Goal: Information Seeking & Learning: Learn about a topic

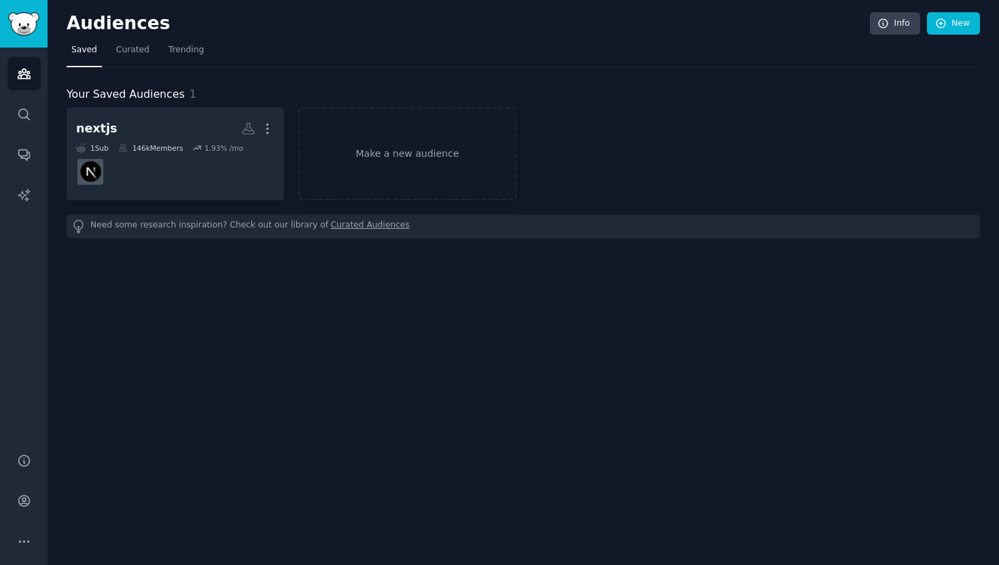
click at [521, 279] on div "Audiences Info New Saved Curated Trending Your Saved Audiences 1 nextjs More 1 …" at bounding box center [523, 282] width 951 height 565
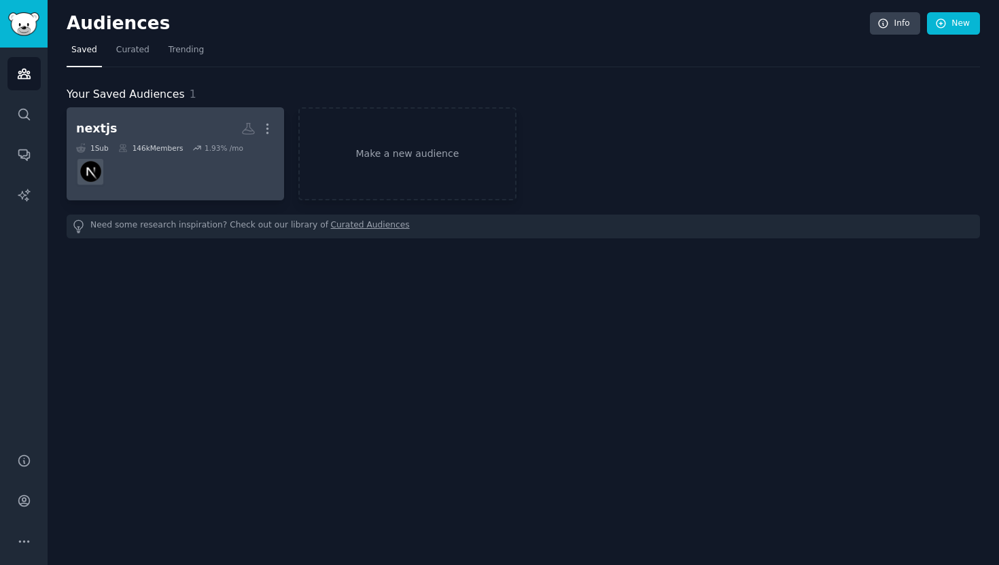
click at [229, 171] on dd at bounding box center [175, 172] width 198 height 38
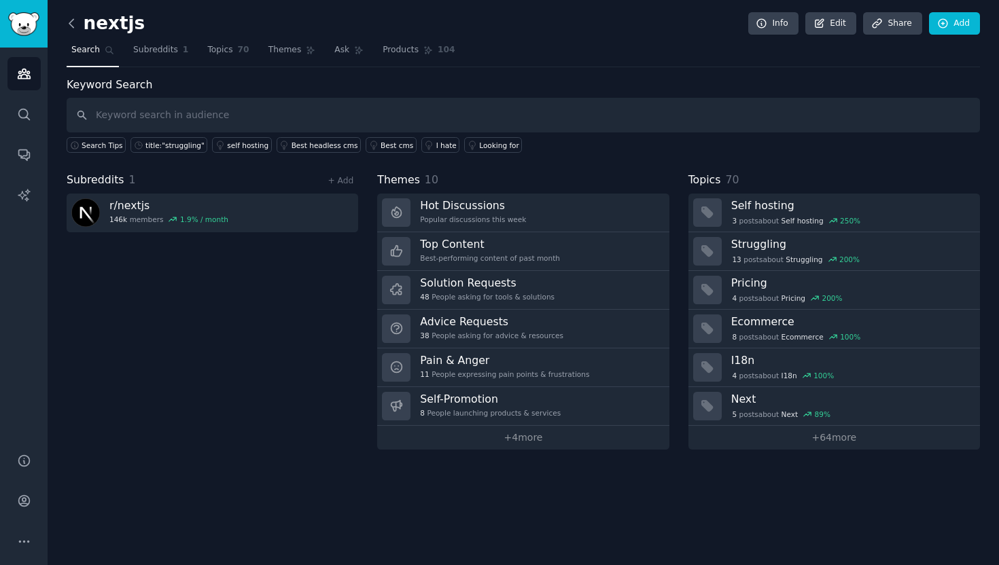
click at [70, 26] on icon at bounding box center [72, 23] width 14 height 14
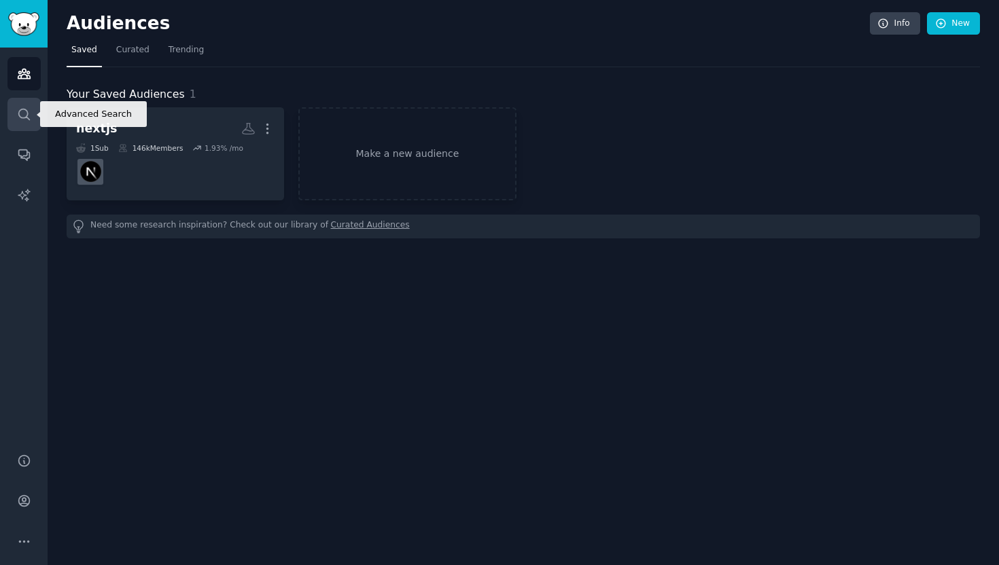
click at [29, 113] on icon "Sidebar" at bounding box center [24, 114] width 14 height 14
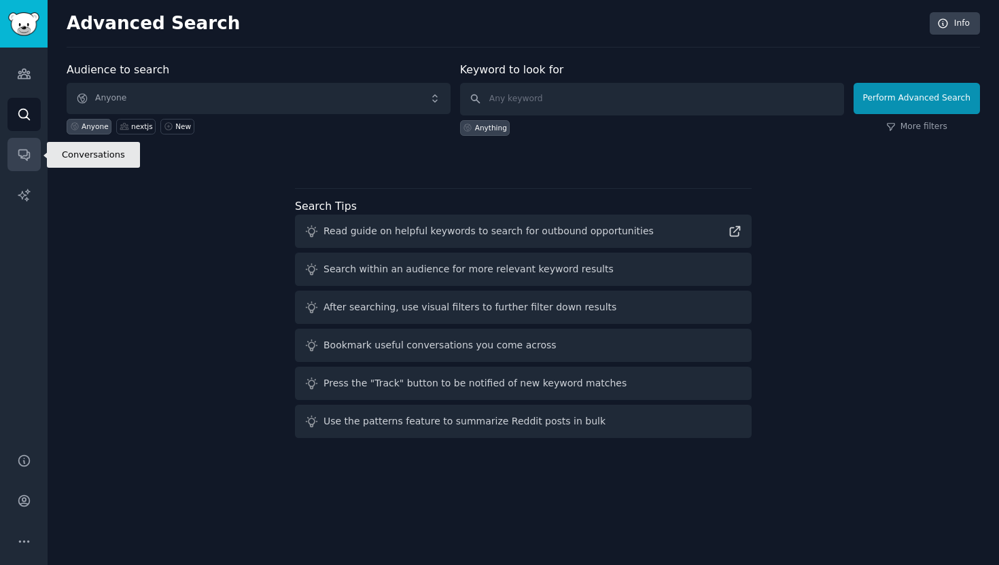
click at [38, 150] on link "Conversations" at bounding box center [23, 154] width 33 height 33
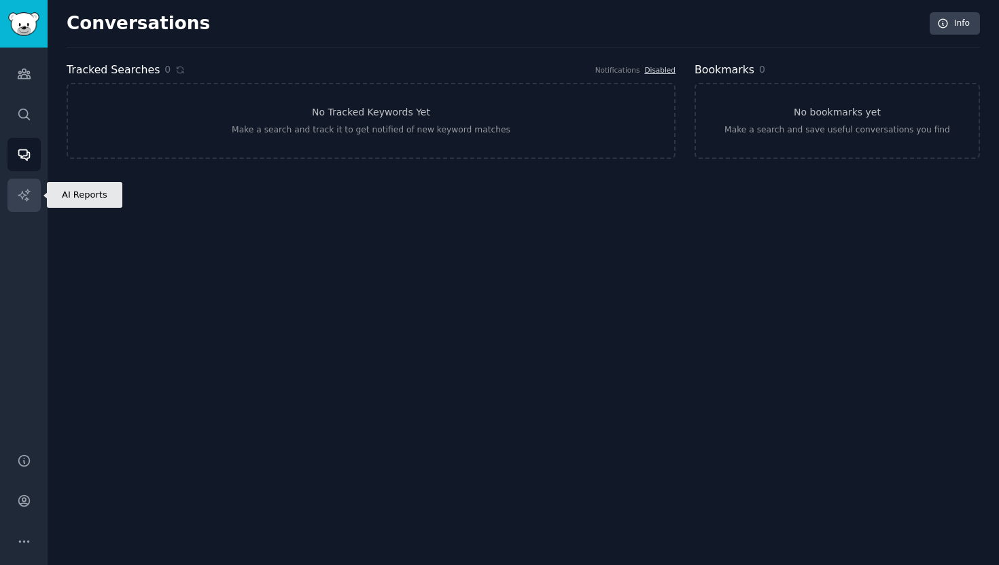
click at [32, 181] on link "AI Reports" at bounding box center [23, 195] width 33 height 33
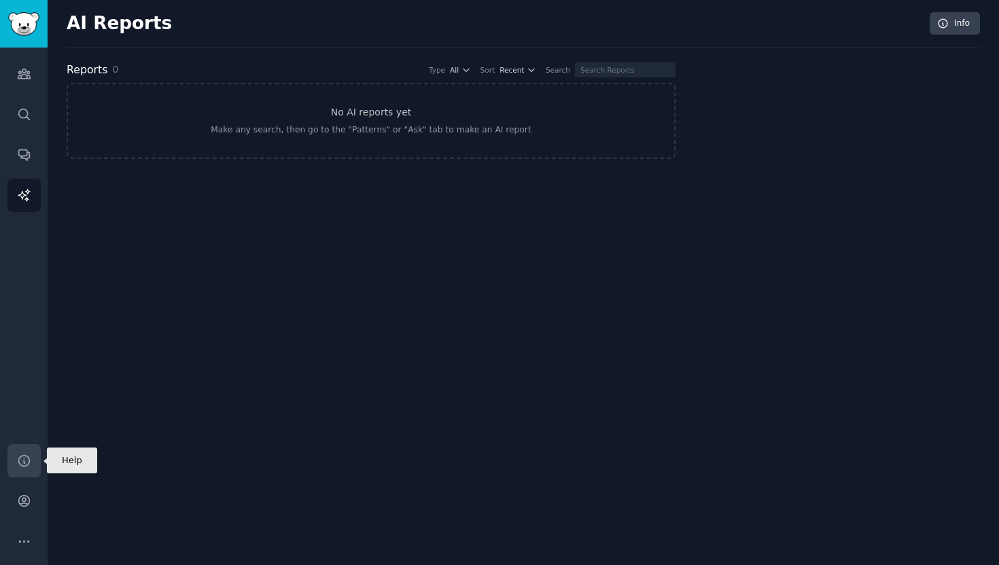
click at [32, 455] on link "Help" at bounding box center [23, 460] width 33 height 33
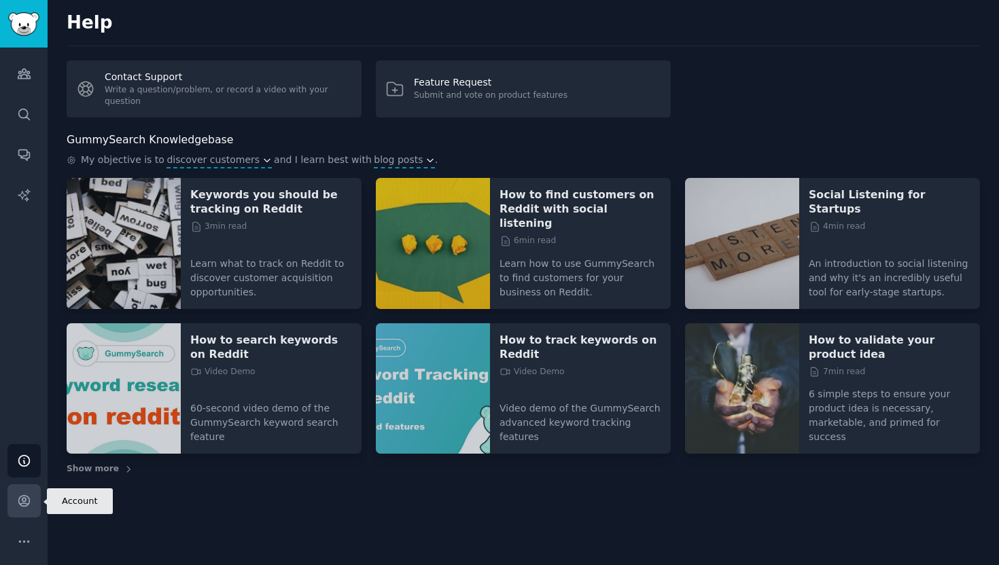
click at [29, 498] on icon "Sidebar" at bounding box center [24, 501] width 14 height 14
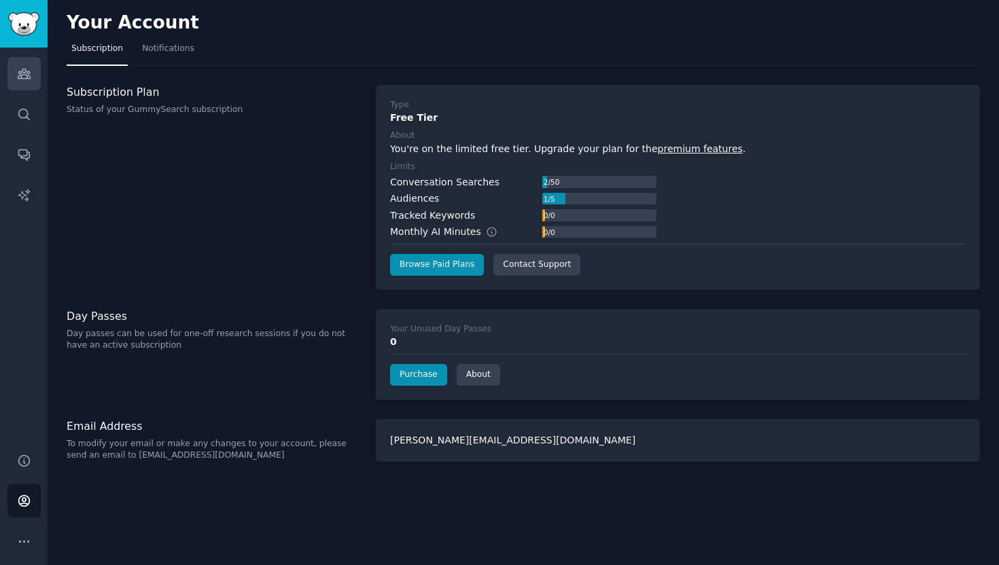
click at [20, 69] on icon "Sidebar" at bounding box center [24, 74] width 14 height 14
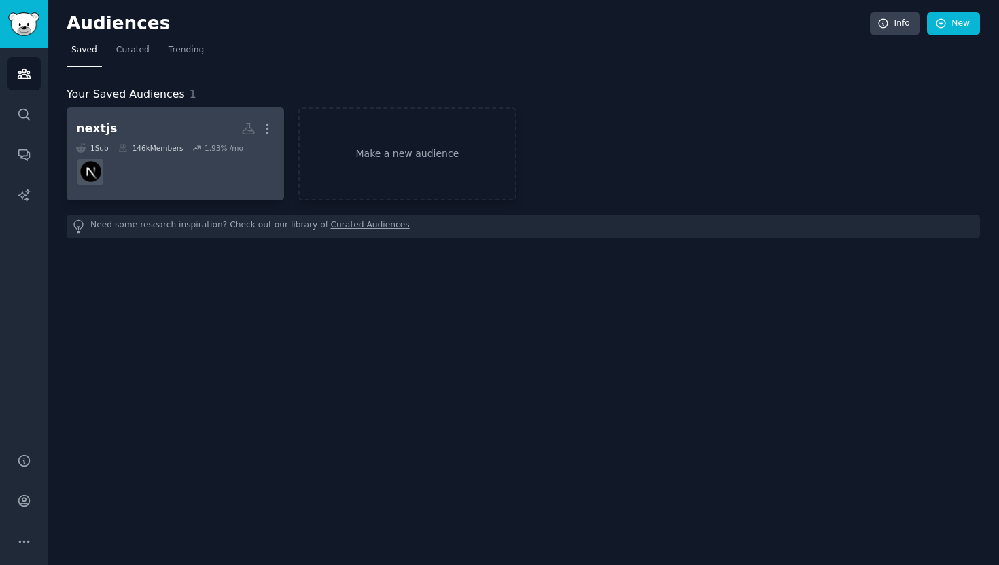
click at [221, 140] on h2 "nextjs More" at bounding box center [175, 129] width 198 height 24
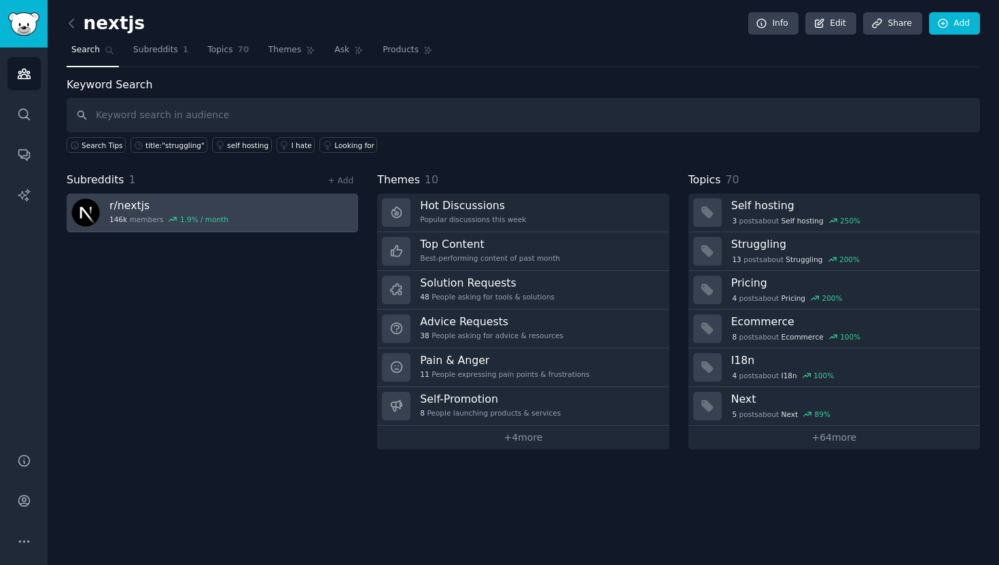
click at [285, 209] on link "r/ nextjs 146k members 1.9 % / month" at bounding box center [212, 213] width 291 height 39
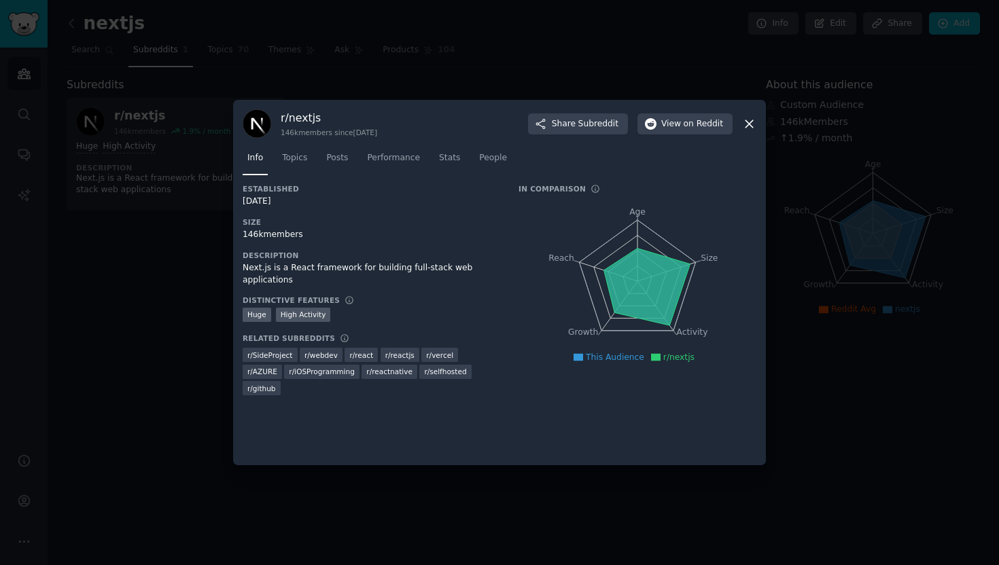
click at [751, 123] on icon at bounding box center [749, 124] width 14 height 14
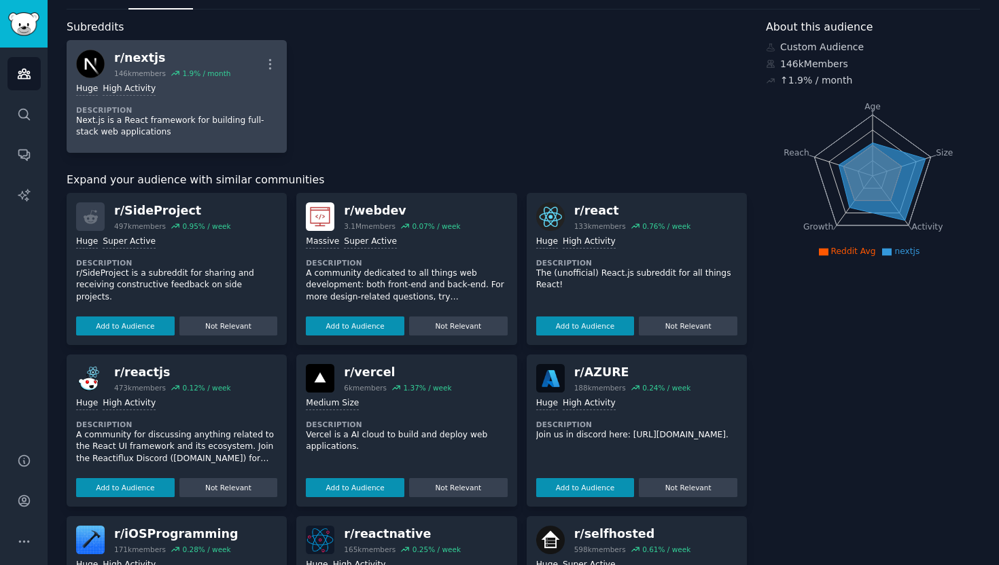
scroll to position [57, 0]
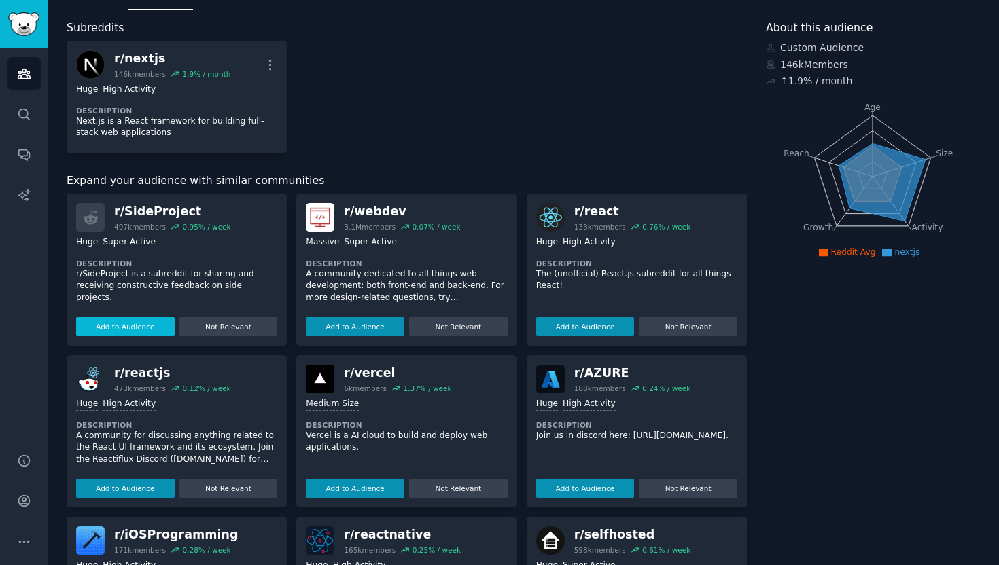
click at [143, 327] on button "Add to Audience" at bounding box center [125, 326] width 99 height 19
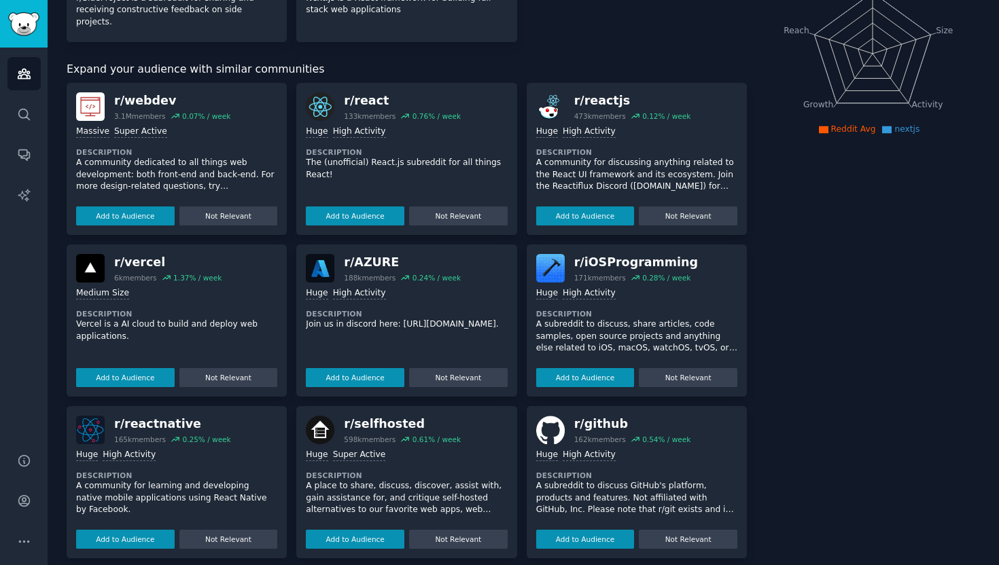
scroll to position [0, 0]
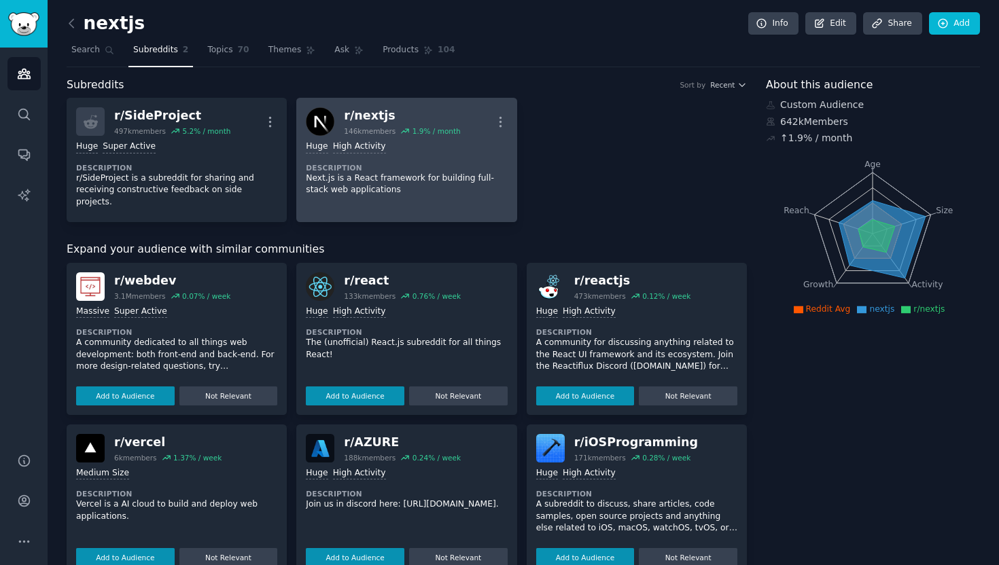
click at [414, 108] on div "r/ nextjs" at bounding box center [402, 115] width 116 height 17
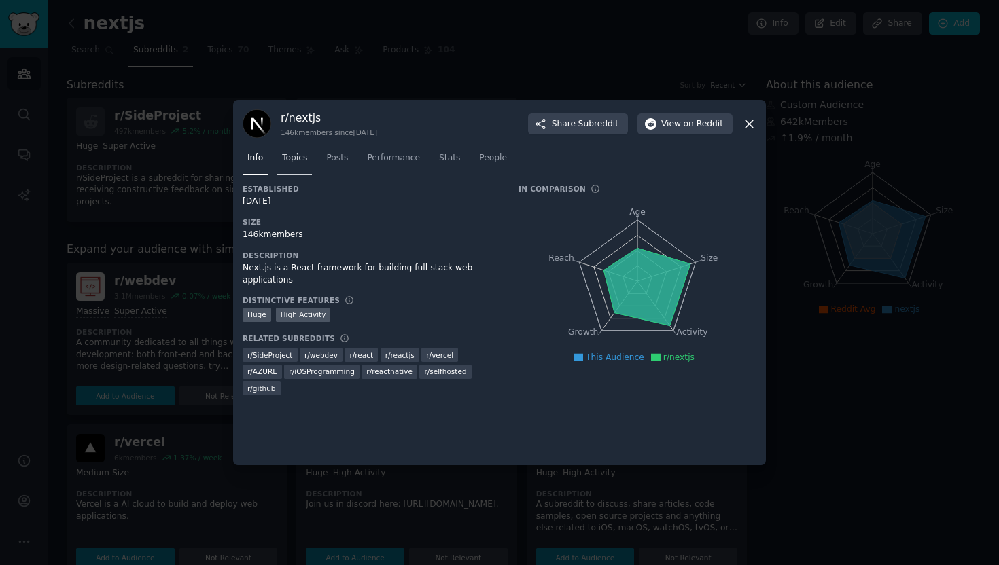
click at [301, 162] on span "Topics" at bounding box center [294, 158] width 25 height 12
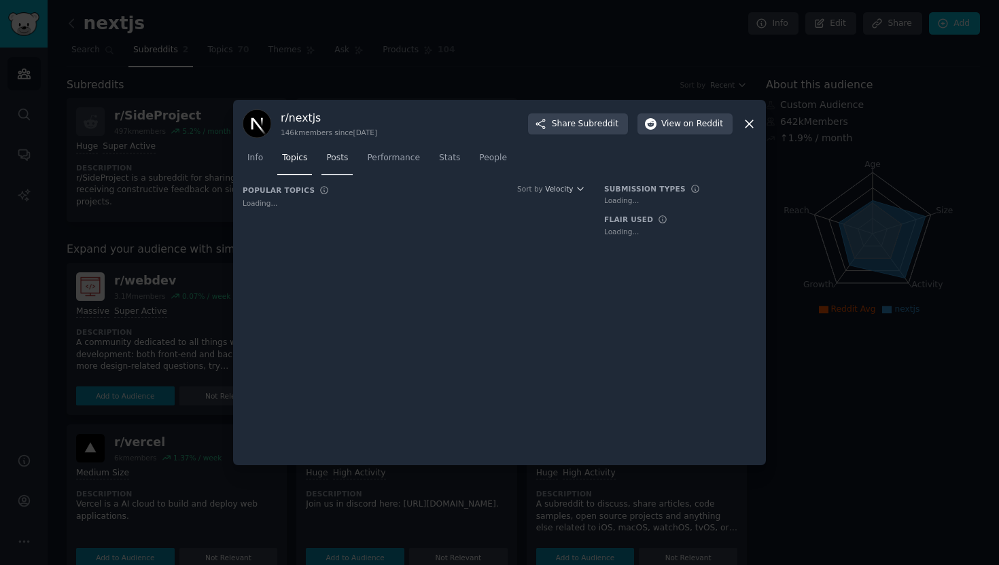
click at [344, 159] on span "Posts" at bounding box center [337, 158] width 22 height 12
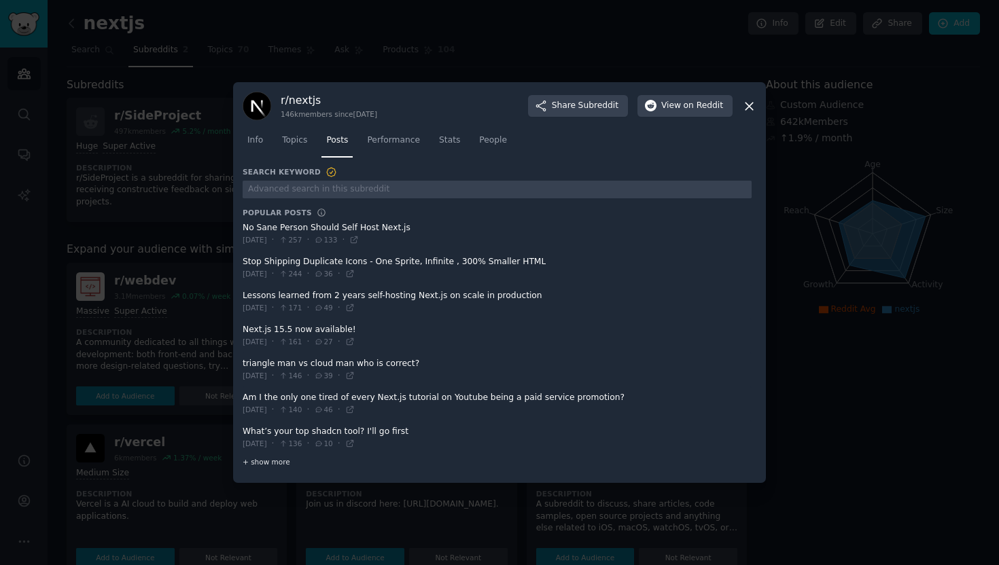
click at [280, 462] on span "+ show more" at bounding box center [267, 462] width 48 height 10
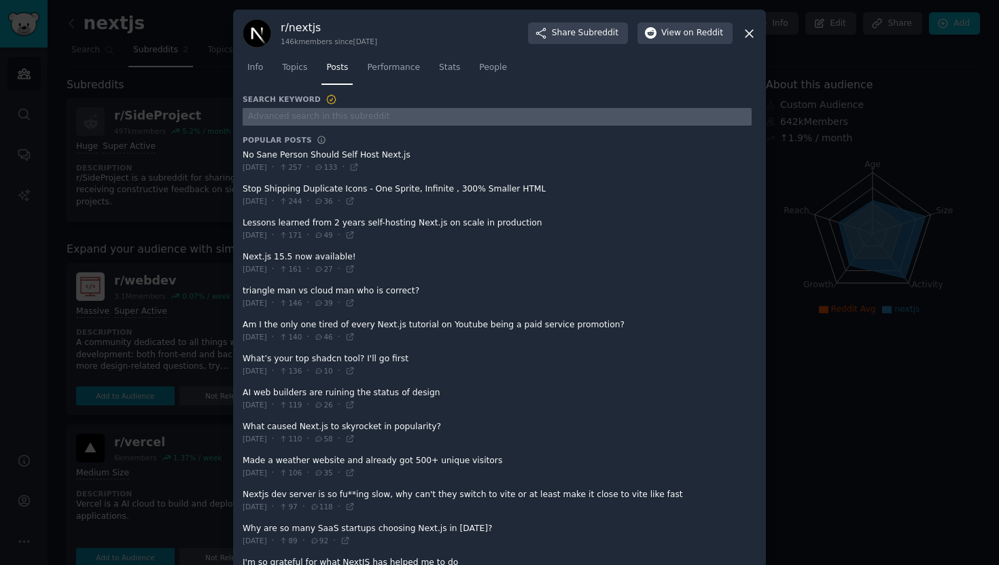
click at [366, 116] on input "text" at bounding box center [497, 117] width 509 height 18
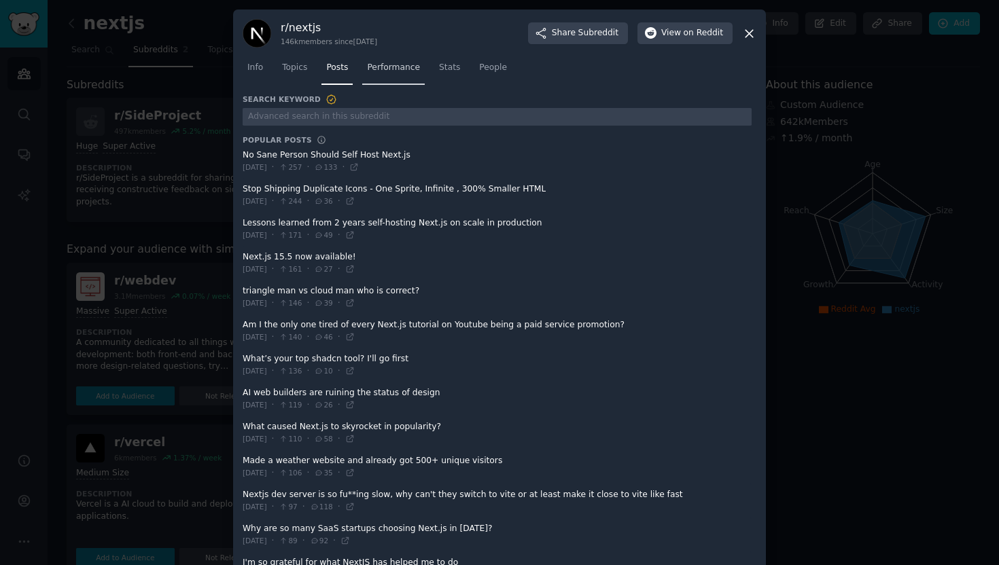
click at [394, 70] on span "Performance" at bounding box center [393, 68] width 53 height 12
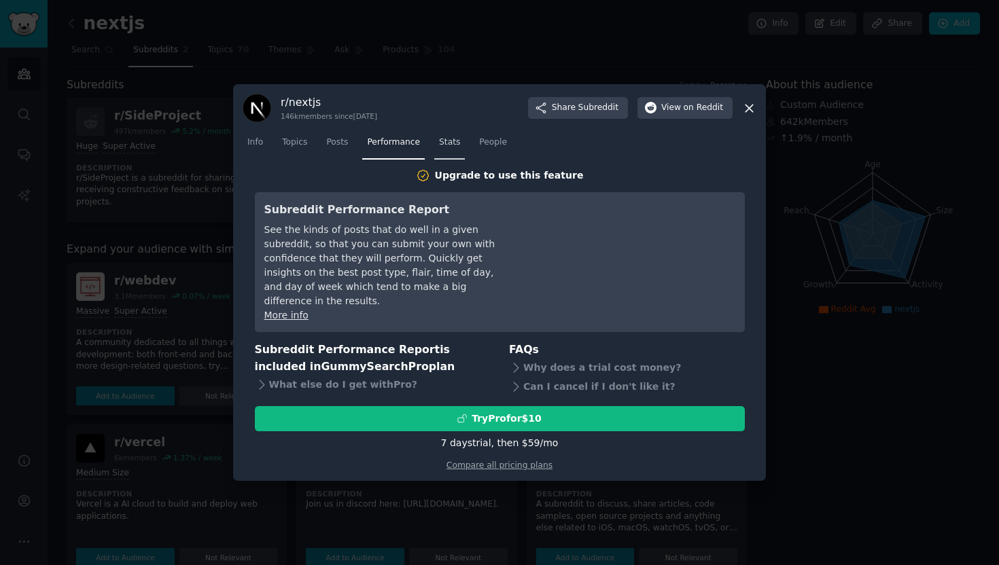
click at [444, 149] on span "Stats" at bounding box center [449, 143] width 21 height 12
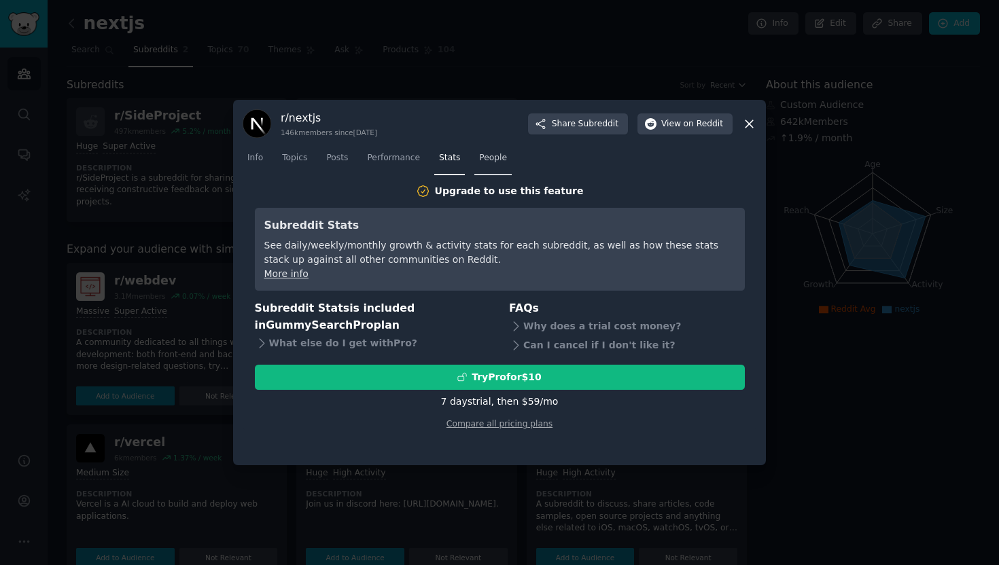
click at [488, 158] on span "People" at bounding box center [493, 158] width 28 height 12
click at [749, 127] on icon at bounding box center [749, 124] width 14 height 14
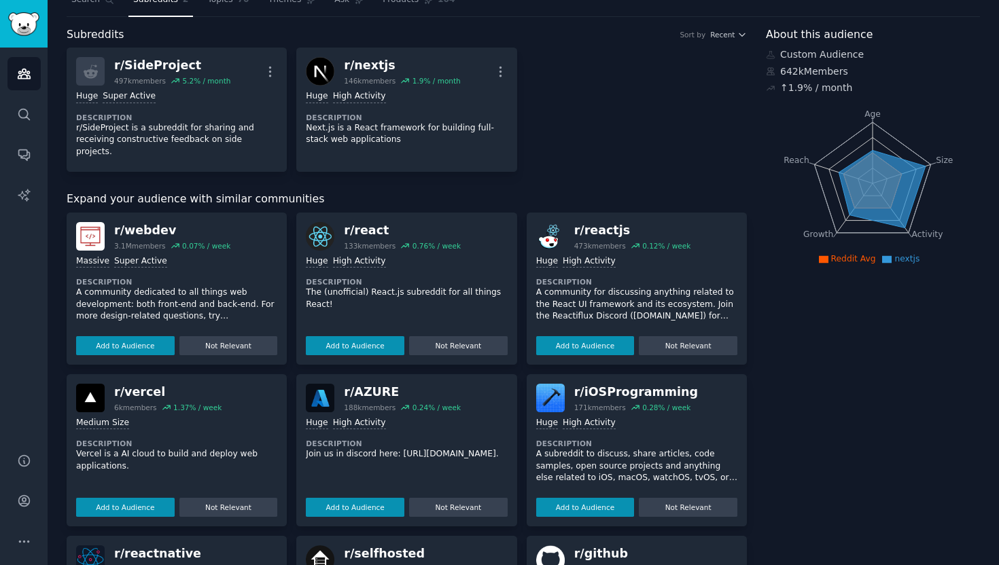
scroll to position [56, 0]
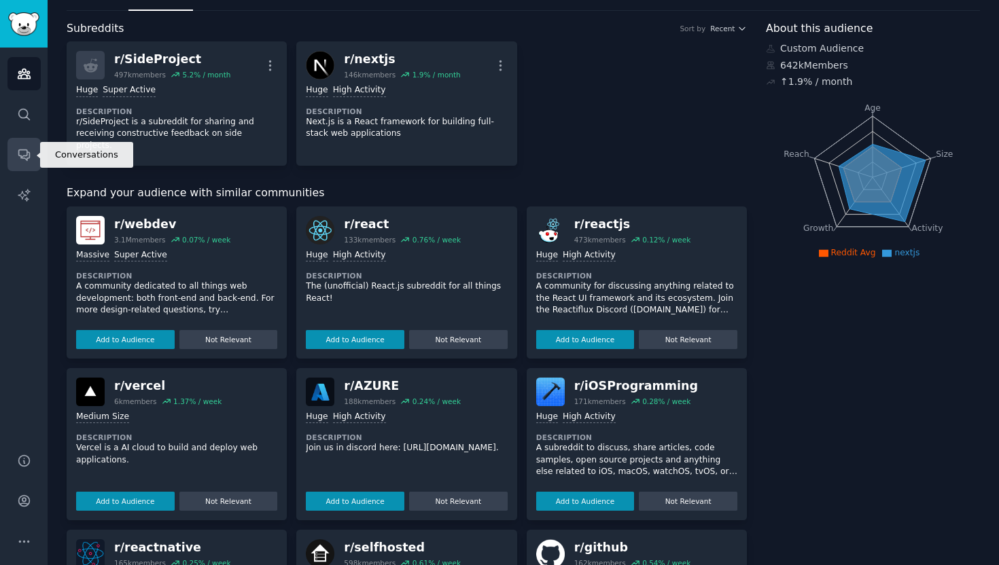
click at [23, 150] on icon "Sidebar" at bounding box center [24, 154] width 14 height 14
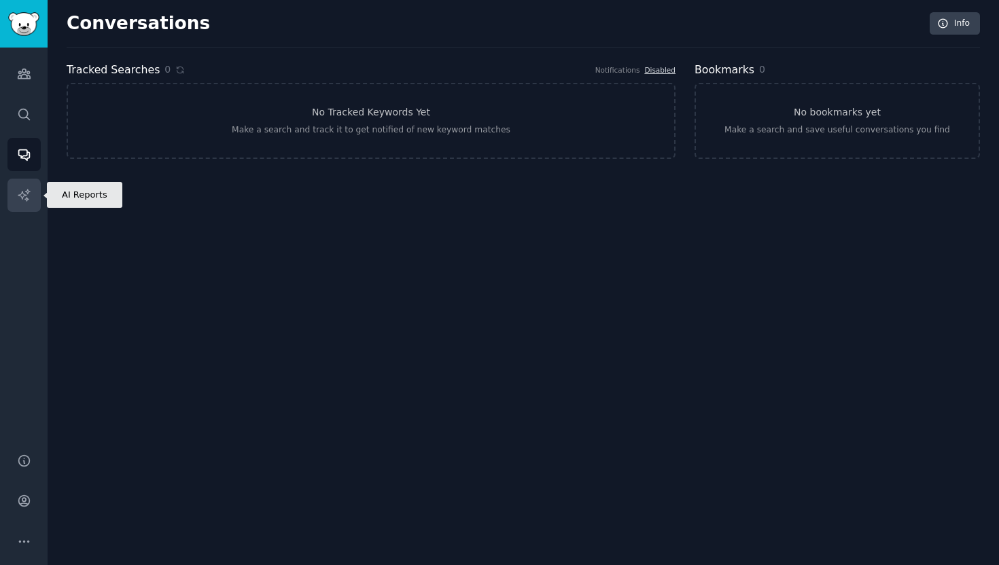
click at [23, 190] on icon "Sidebar" at bounding box center [24, 195] width 14 height 14
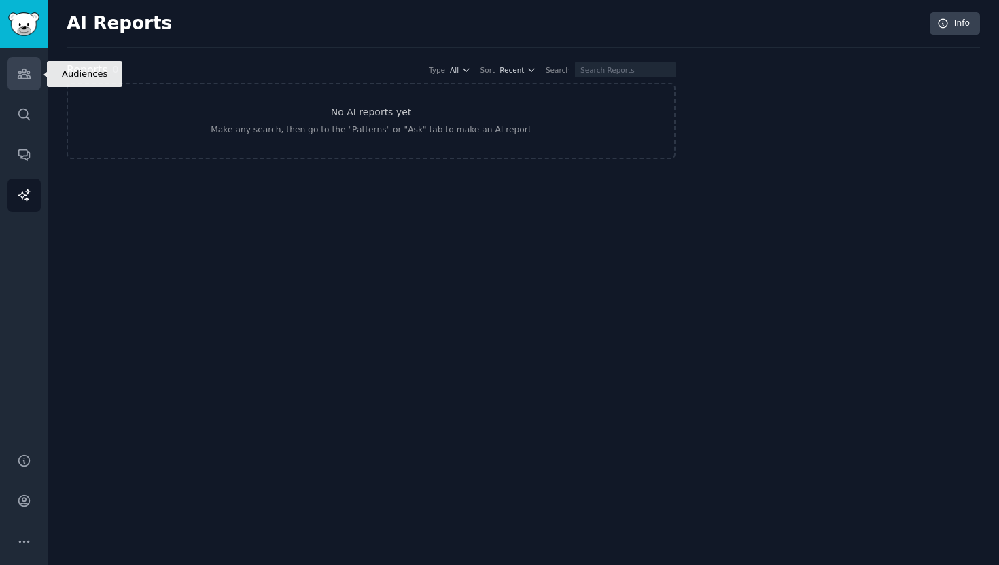
click at [27, 84] on link "Audiences" at bounding box center [23, 73] width 33 height 33
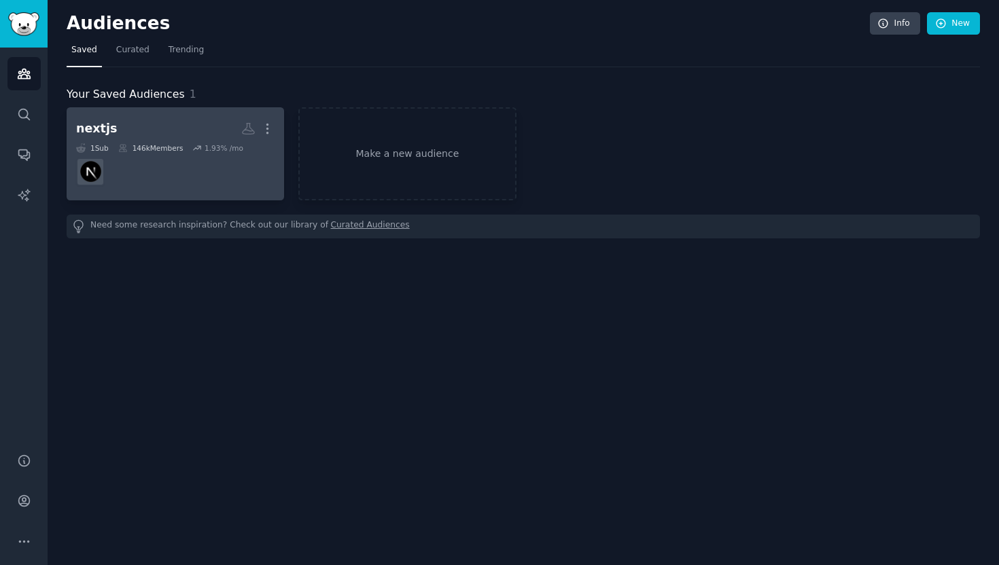
click at [164, 120] on h2 "nextjs More" at bounding box center [175, 129] width 198 height 24
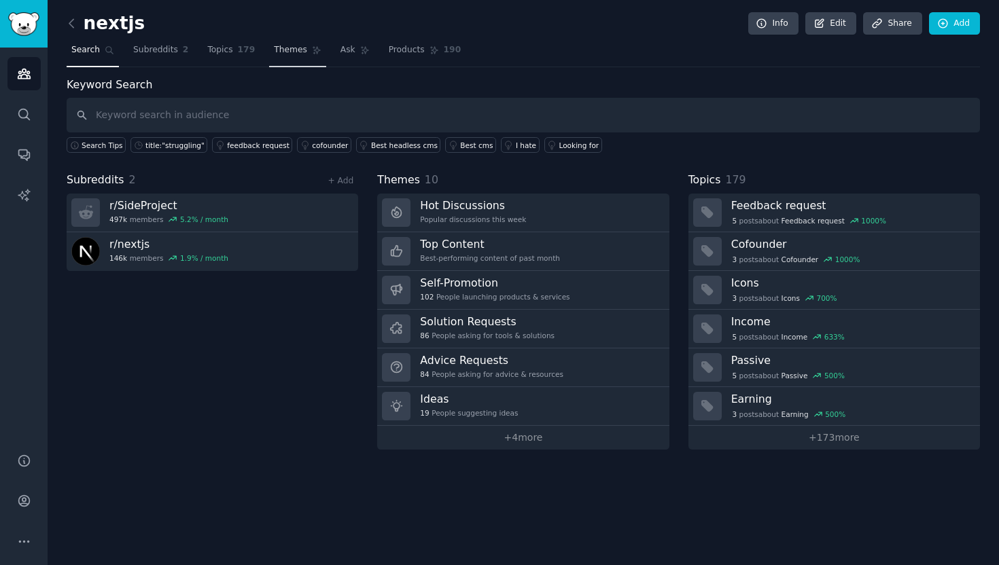
click at [288, 50] on span "Themes" at bounding box center [290, 50] width 33 height 12
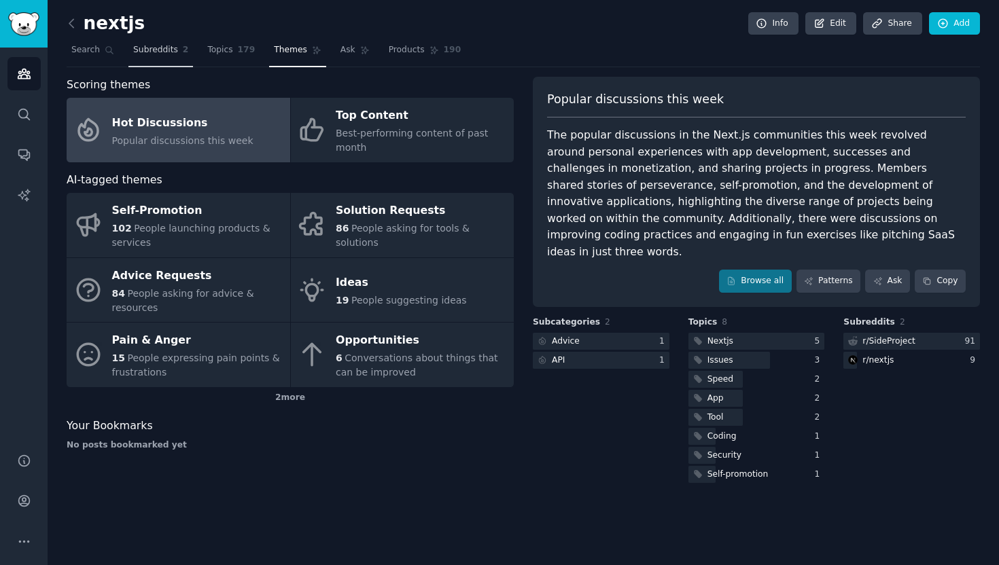
click at [167, 50] on span "Subreddits" at bounding box center [155, 50] width 45 height 12
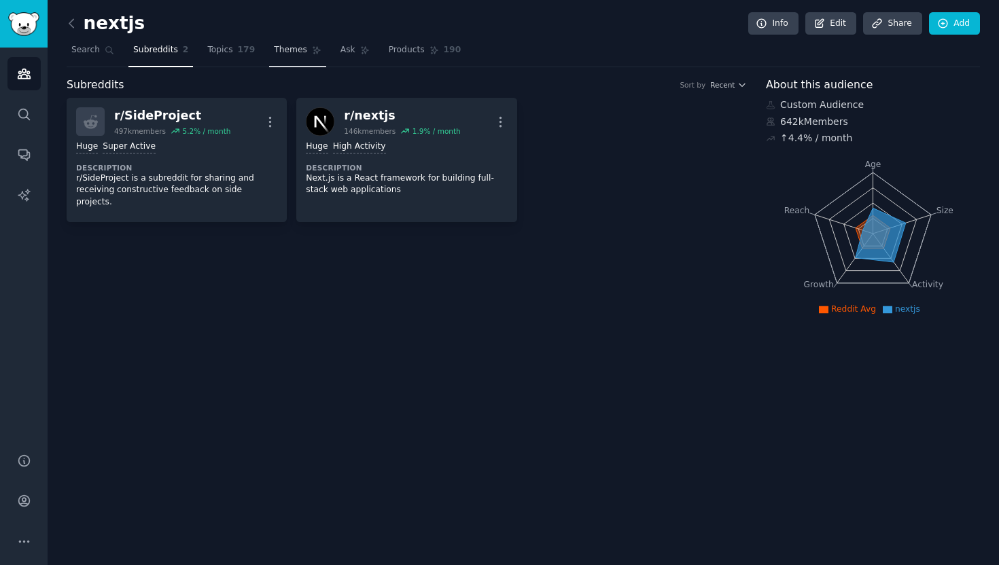
click at [274, 51] on span "Themes" at bounding box center [290, 50] width 33 height 12
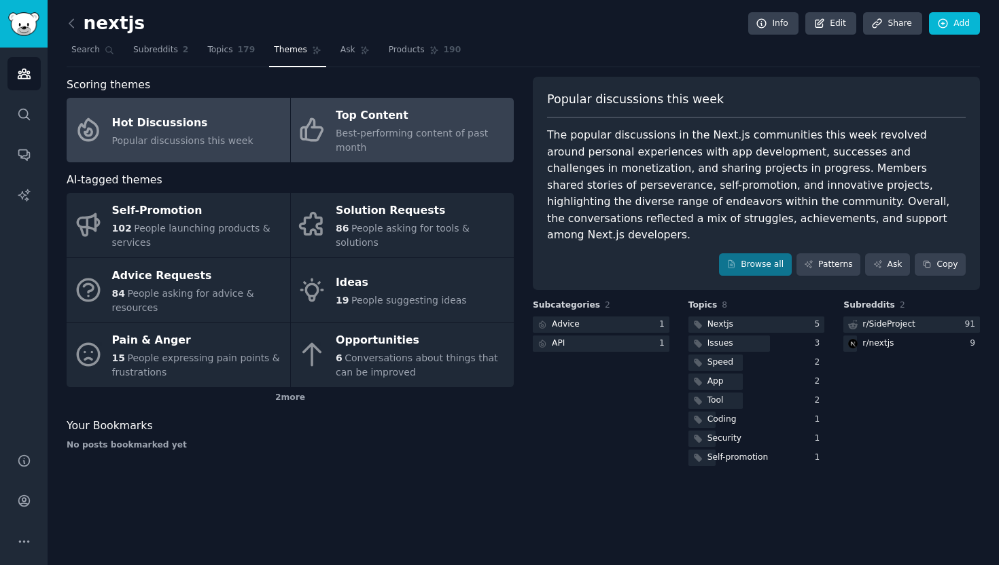
click at [397, 144] on div "Best-performing content of past month" at bounding box center [421, 140] width 171 height 29
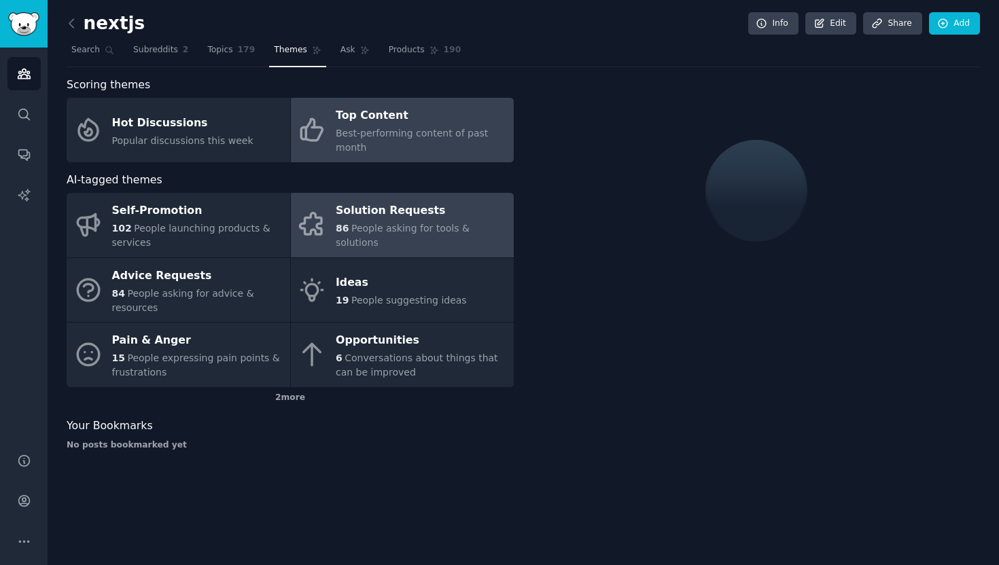
click at [414, 212] on div "Solution Requests" at bounding box center [421, 211] width 171 height 22
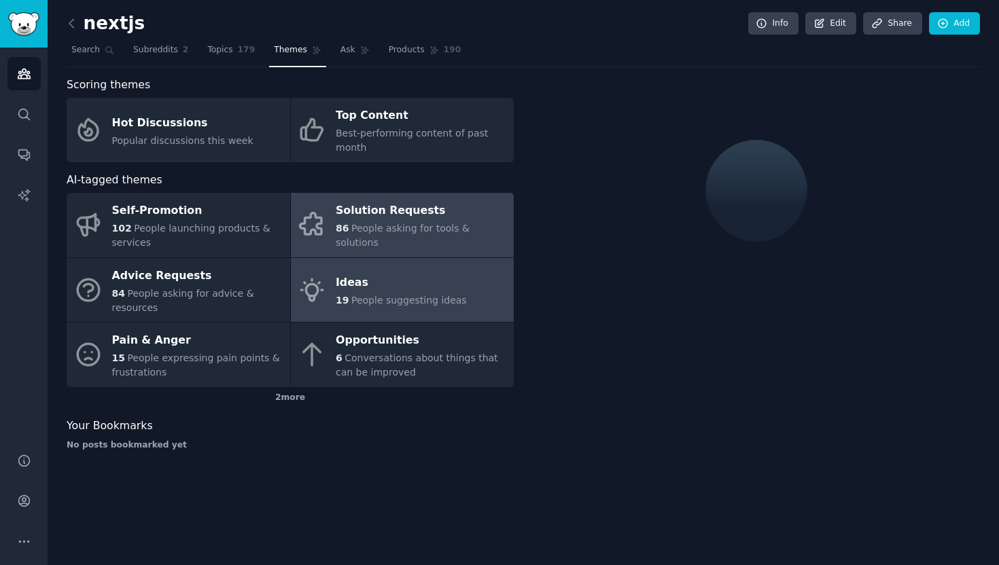
click at [408, 272] on div "Ideas" at bounding box center [401, 283] width 131 height 22
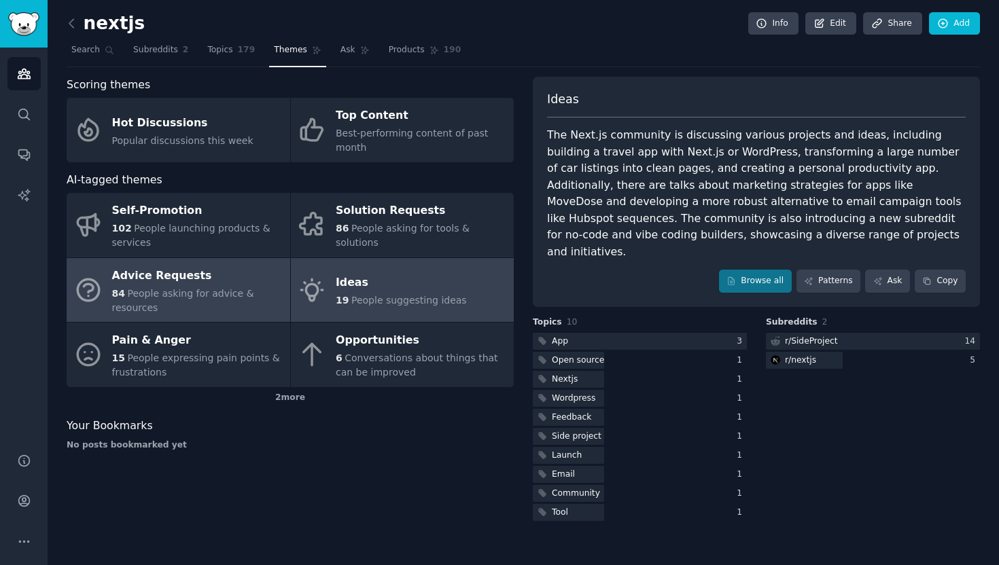
click at [260, 277] on div "Advice Requests" at bounding box center [197, 276] width 171 height 22
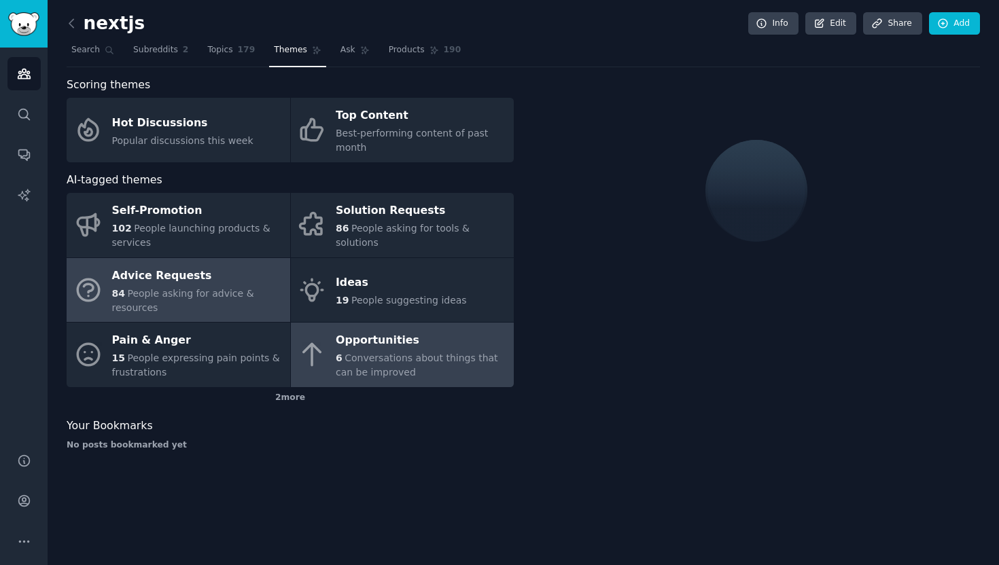
click at [378, 346] on div "Opportunities" at bounding box center [421, 341] width 171 height 22
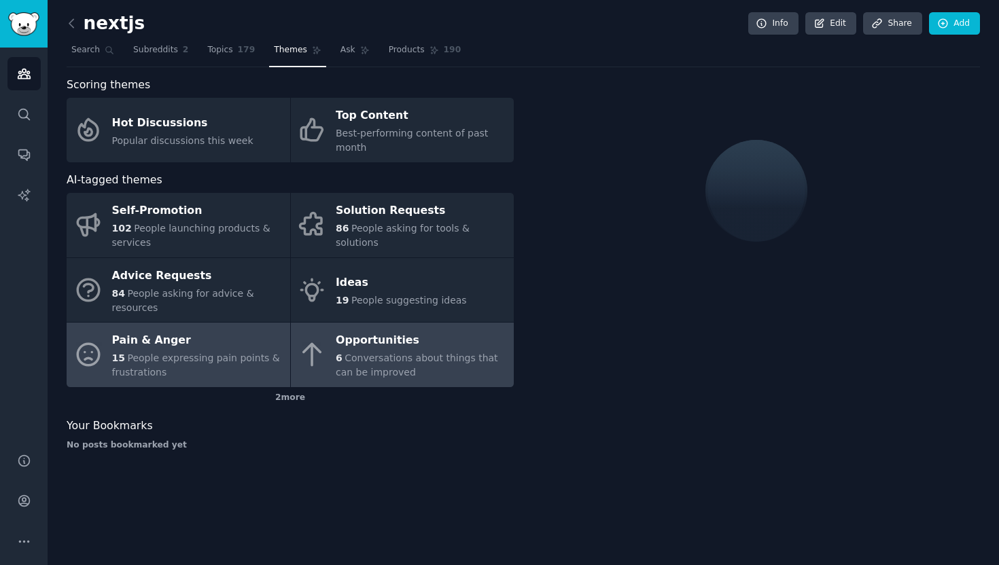
click at [264, 338] on div "Pain & Anger" at bounding box center [197, 341] width 171 height 22
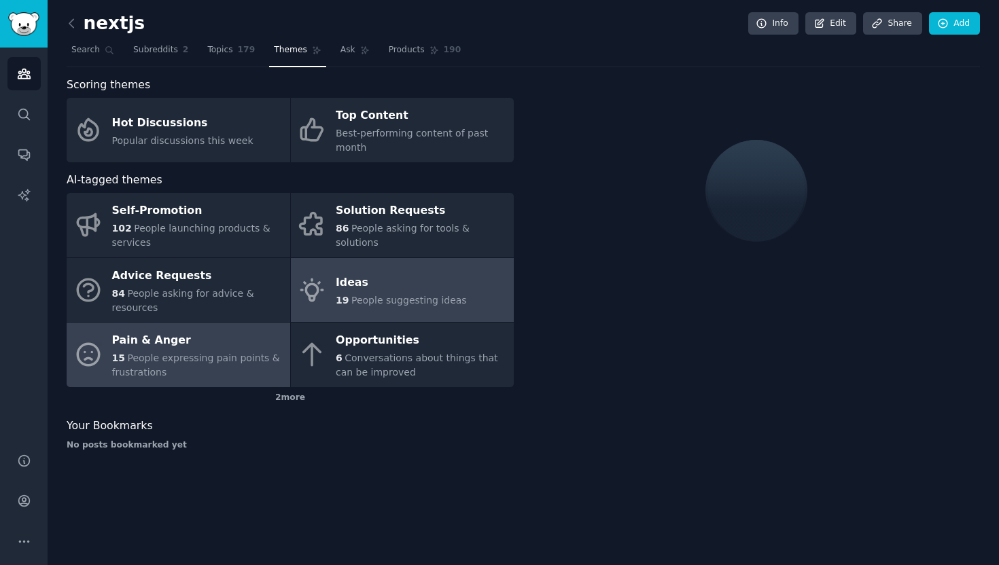
click at [382, 270] on link "Ideas 19 People suggesting ideas" at bounding box center [403, 290] width 224 height 65
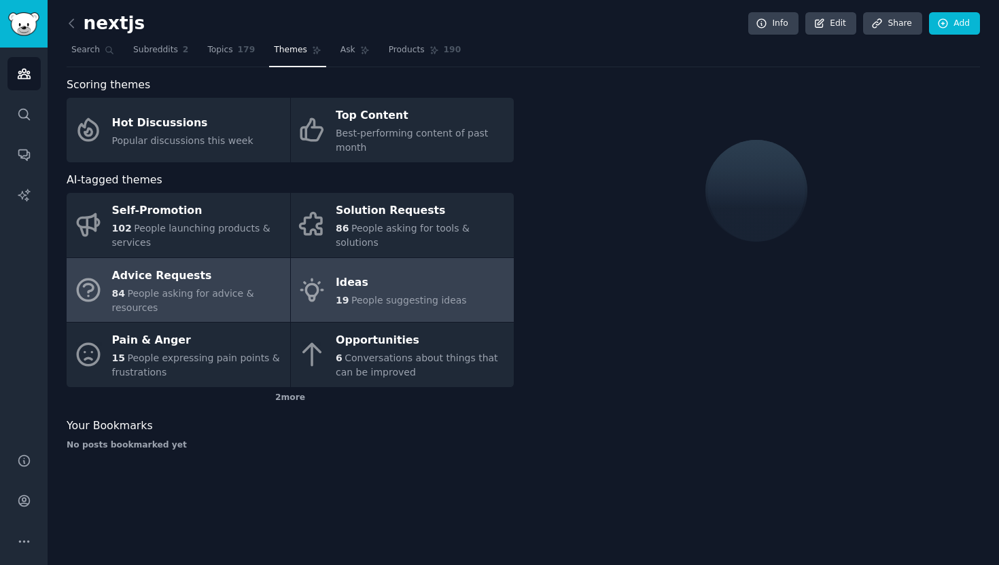
click at [256, 285] on div "Advice Requests" at bounding box center [197, 276] width 171 height 22
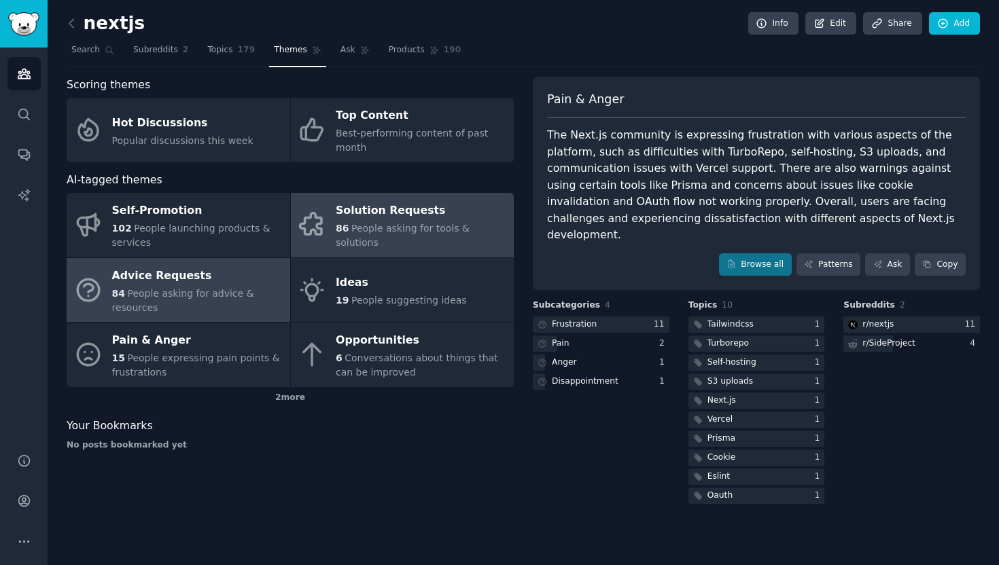
click at [348, 222] on div "Solution Requests" at bounding box center [421, 211] width 171 height 22
